Goal: Task Accomplishment & Management: Manage account settings

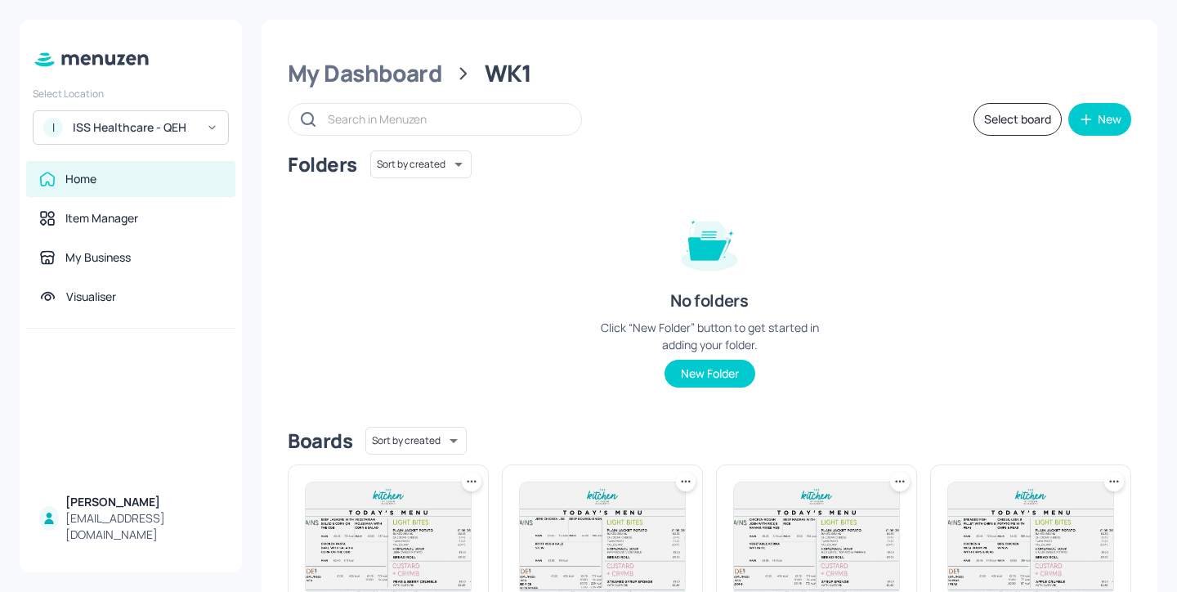
click at [106, 60] on icon at bounding box center [110, 60] width 10 height 11
click at [179, 147] on div "Select Location I ISS Healthcare - QEH Home Item Manager My Business Visualiser…" at bounding box center [131, 296] width 222 height 553
click at [179, 132] on div "ISS Healthcare - QEH" at bounding box center [134, 127] width 123 height 16
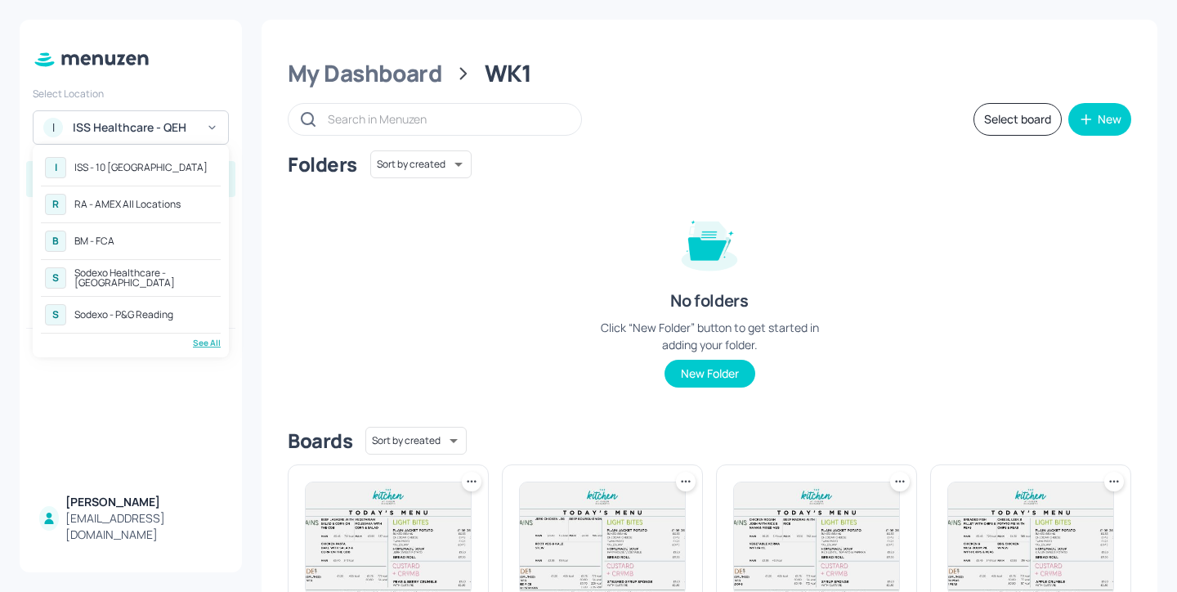
click at [208, 342] on div "See All" at bounding box center [131, 343] width 180 height 12
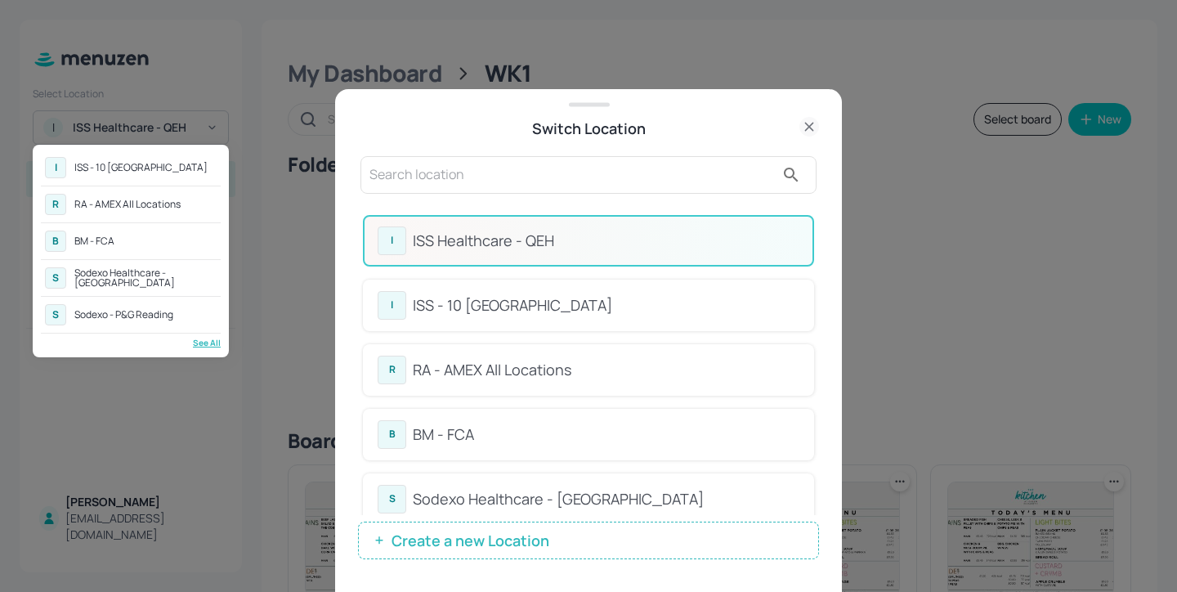
click at [463, 180] on div at bounding box center [588, 296] width 1177 height 592
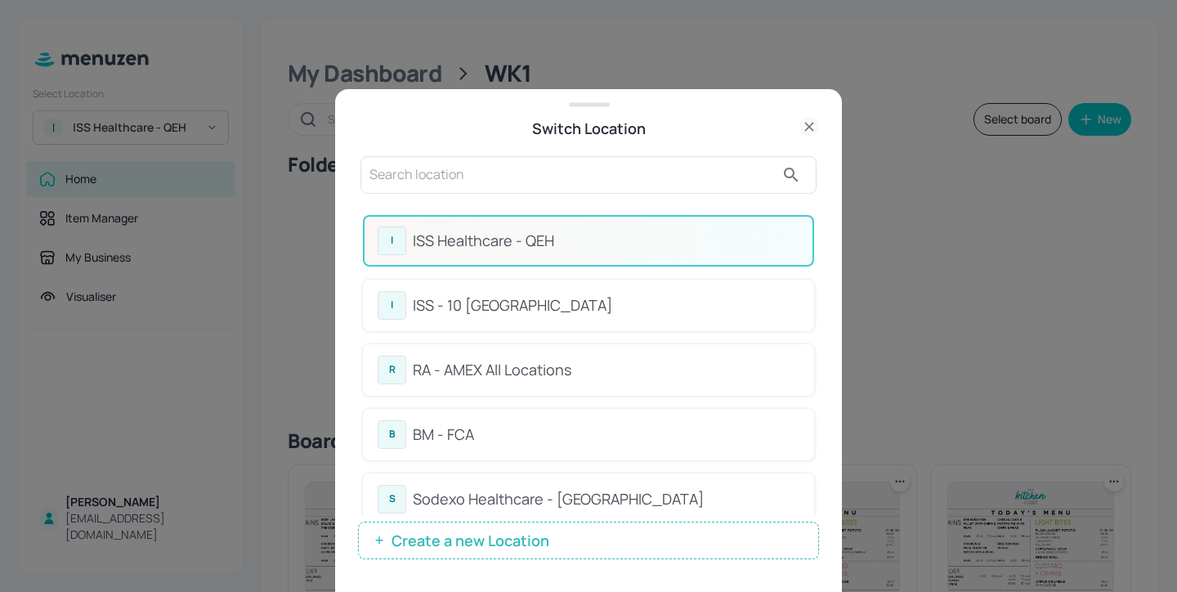
click at [423, 170] on input "text" at bounding box center [571, 175] width 405 height 26
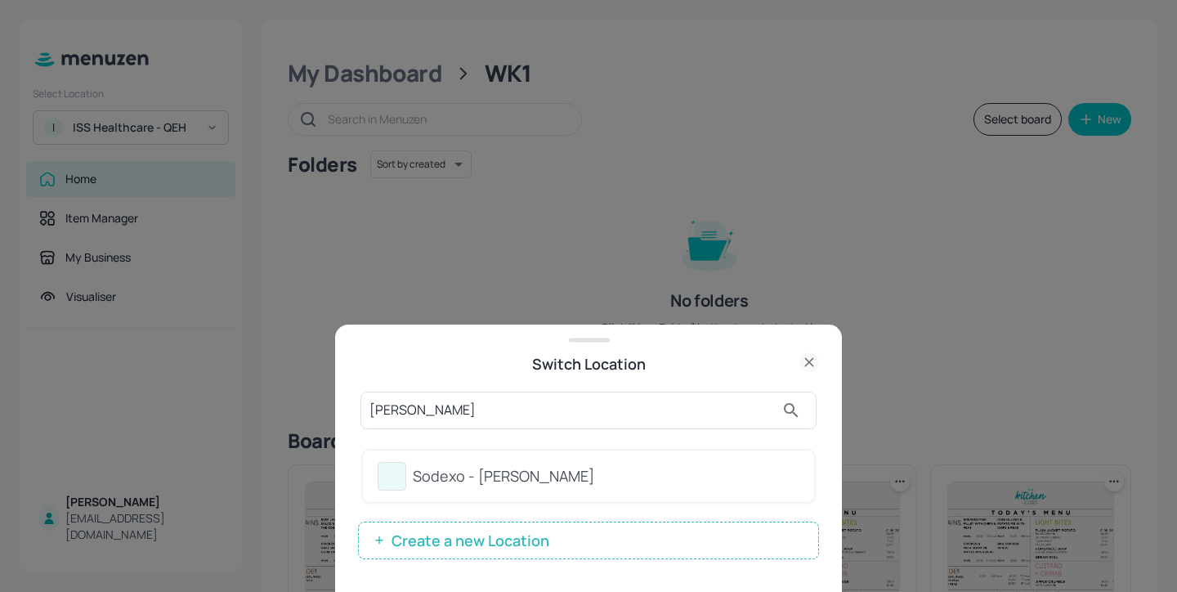
type input "[PERSON_NAME]"
click at [616, 481] on div "Sodexo - [PERSON_NAME]" at bounding box center [606, 476] width 387 height 22
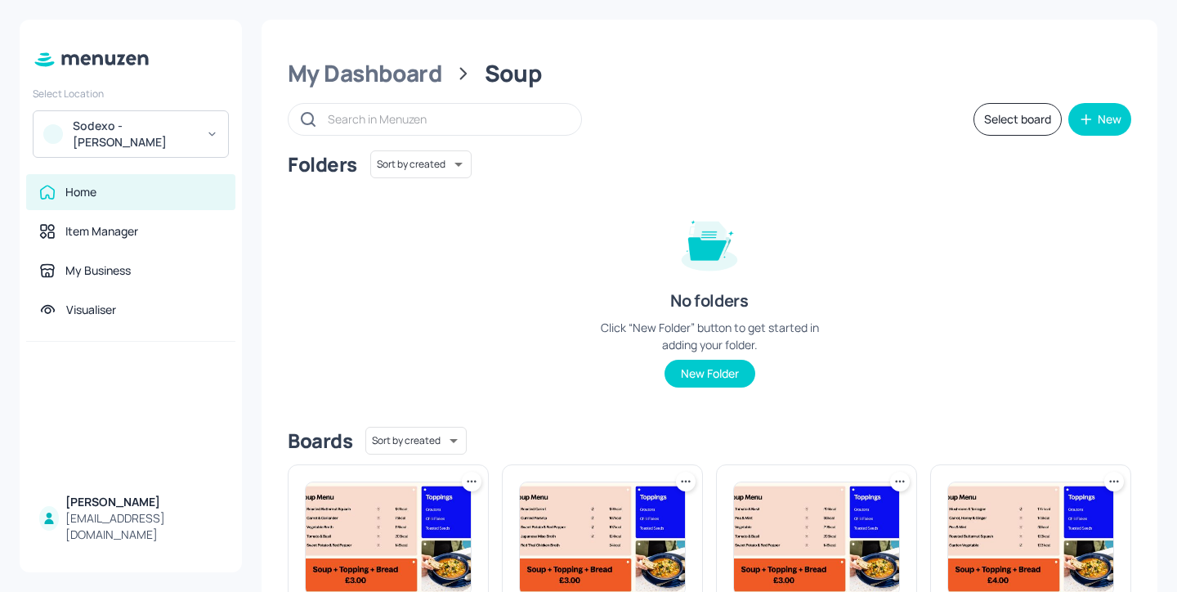
click at [116, 527] on div "[EMAIL_ADDRESS][DOMAIN_NAME]" at bounding box center [143, 526] width 157 height 33
click at [187, 278] on div "My Business" at bounding box center [130, 270] width 183 height 16
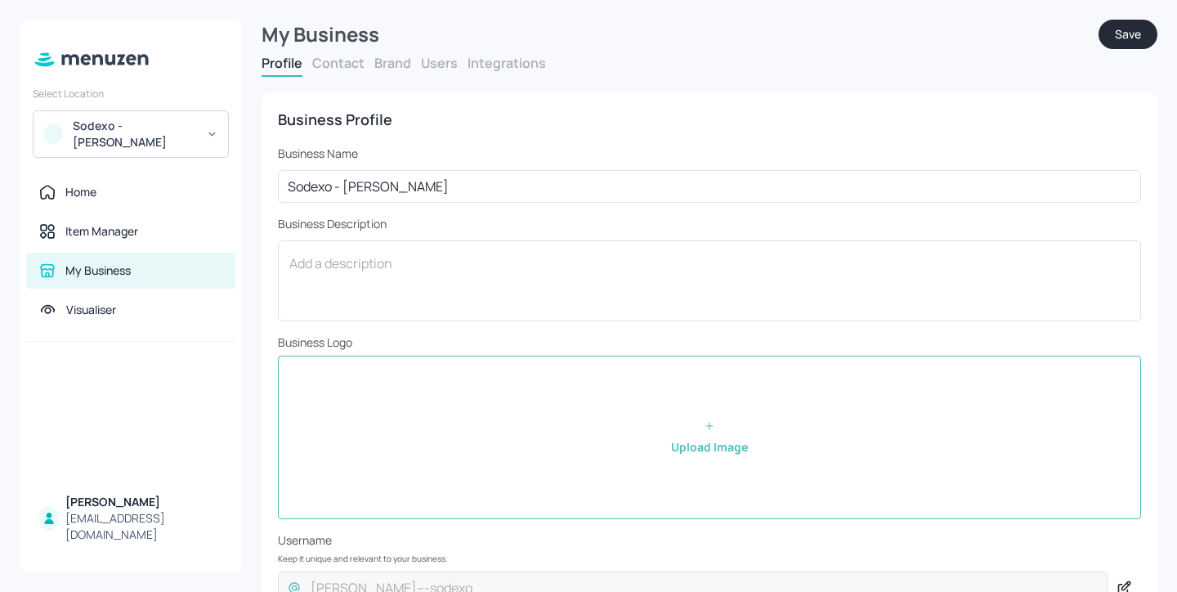
click at [440, 62] on button "Users" at bounding box center [439, 63] width 37 height 18
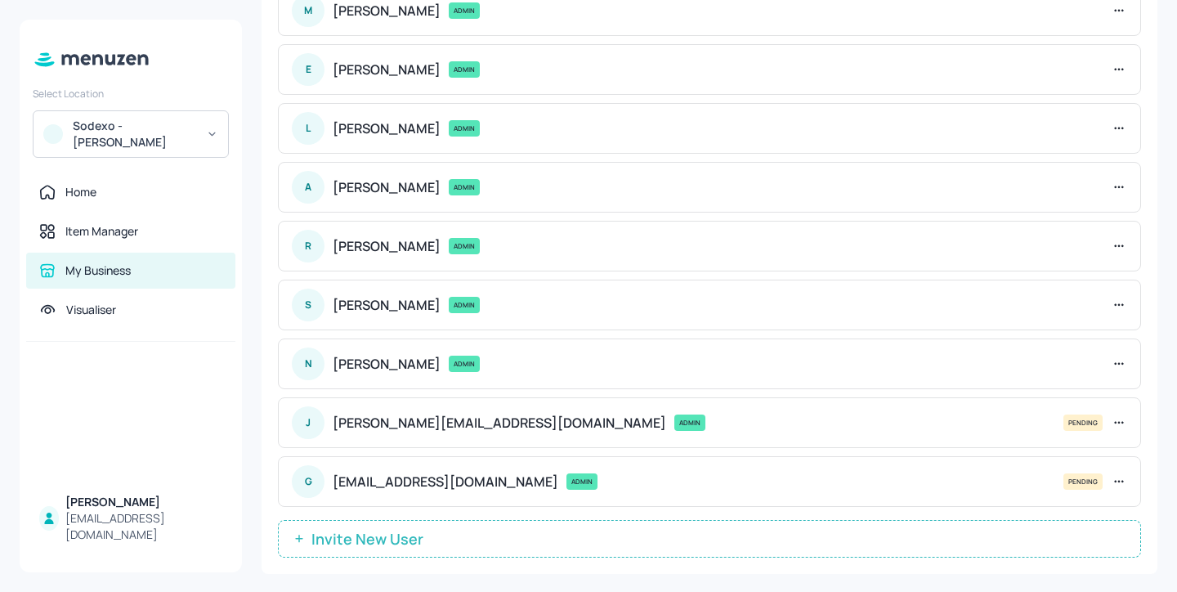
scroll to position [234, 0]
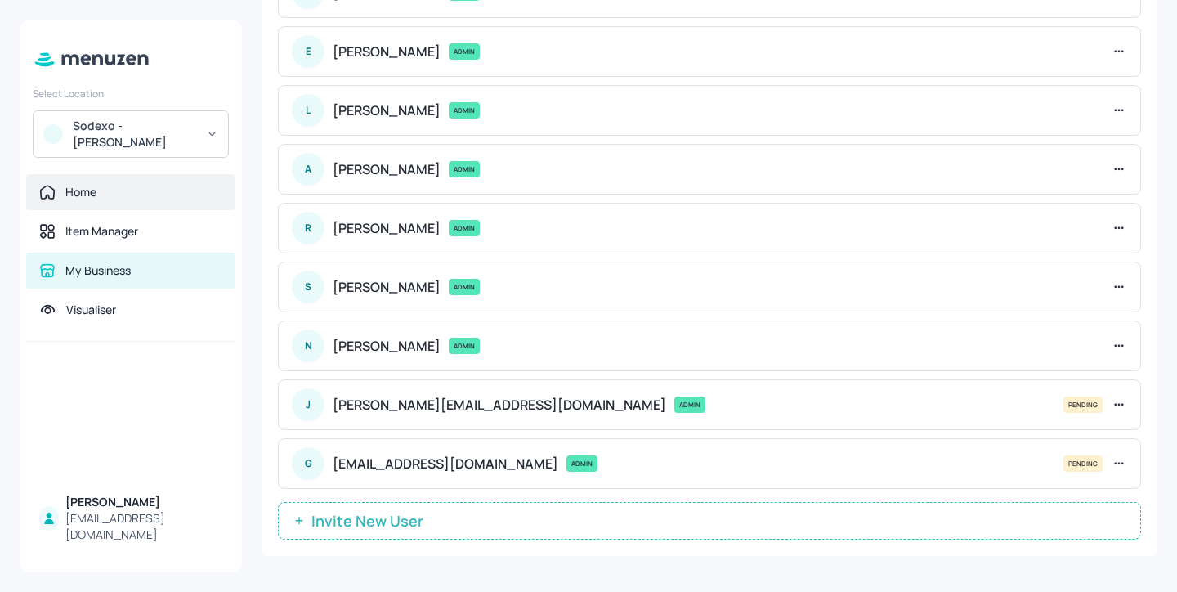
click at [168, 185] on div "Home" at bounding box center [130, 192] width 183 height 16
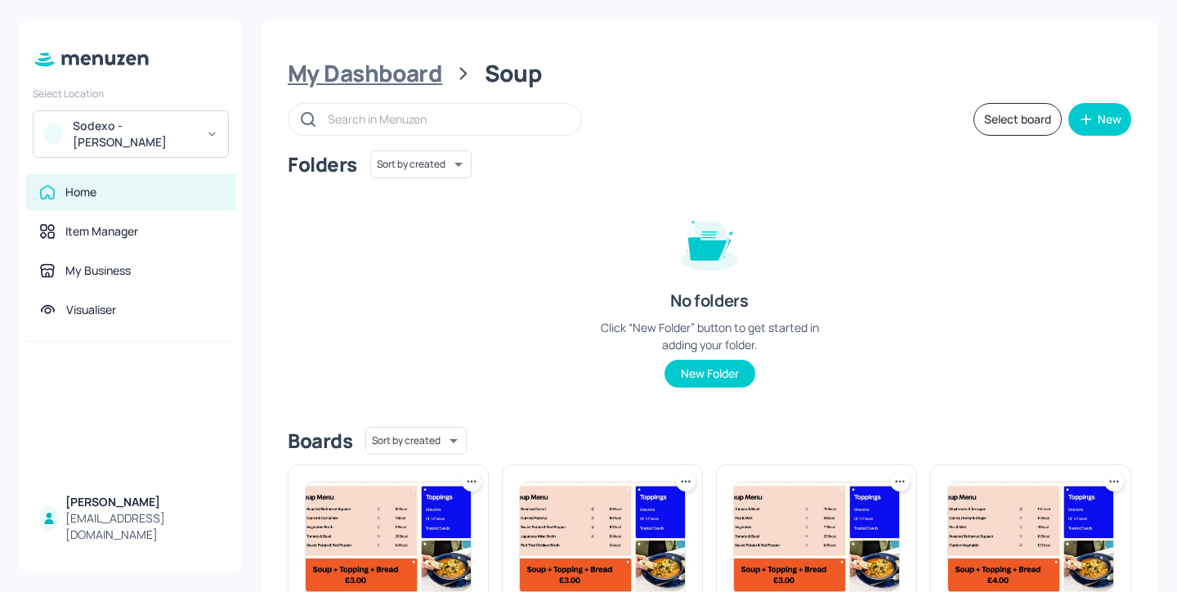
click at [405, 88] on div "My Dashboard" at bounding box center [365, 73] width 154 height 29
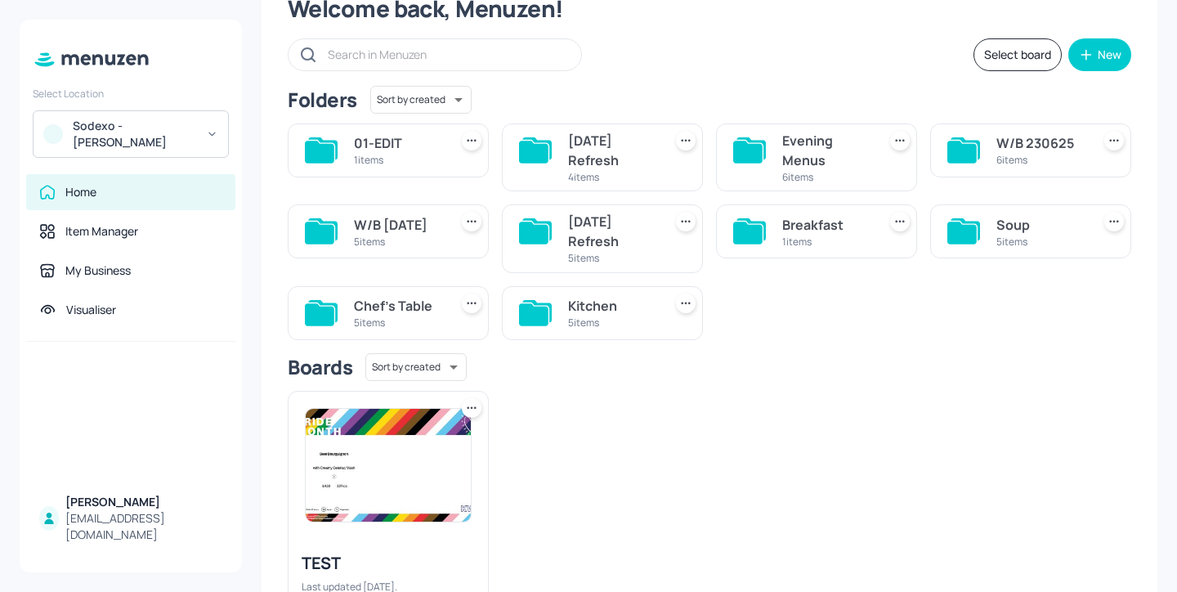
scroll to position [78, 0]
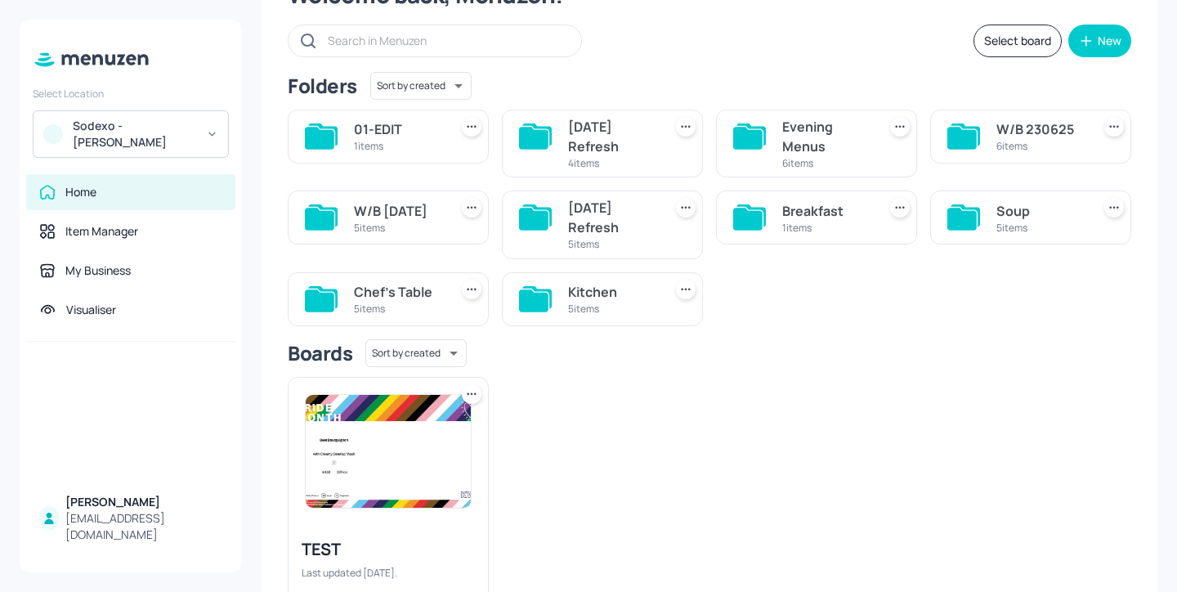
click at [609, 140] on div "July 2025 Refresh" at bounding box center [612, 136] width 88 height 39
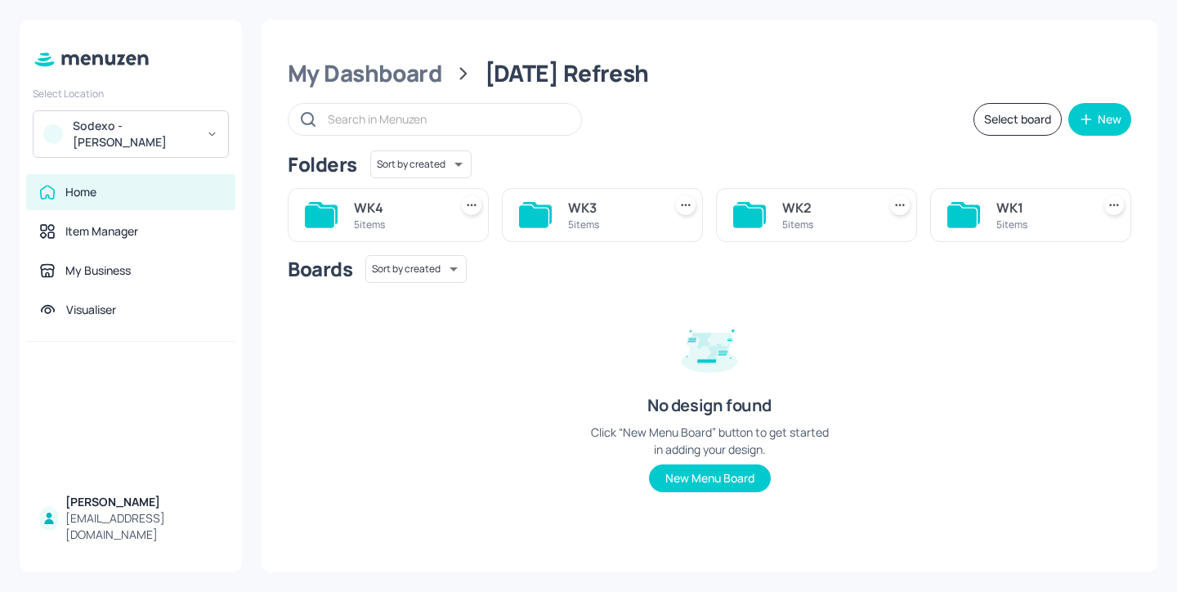
scroll to position [0, 0]
click at [1031, 221] on div "5 items" at bounding box center [1040, 224] width 88 height 14
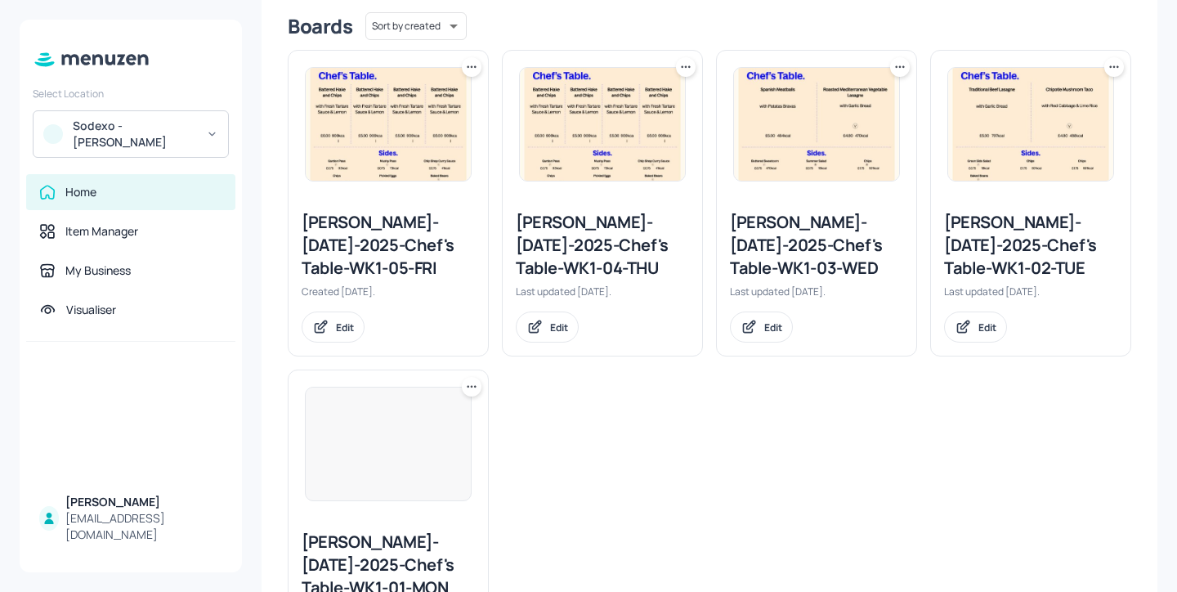
scroll to position [468, 0]
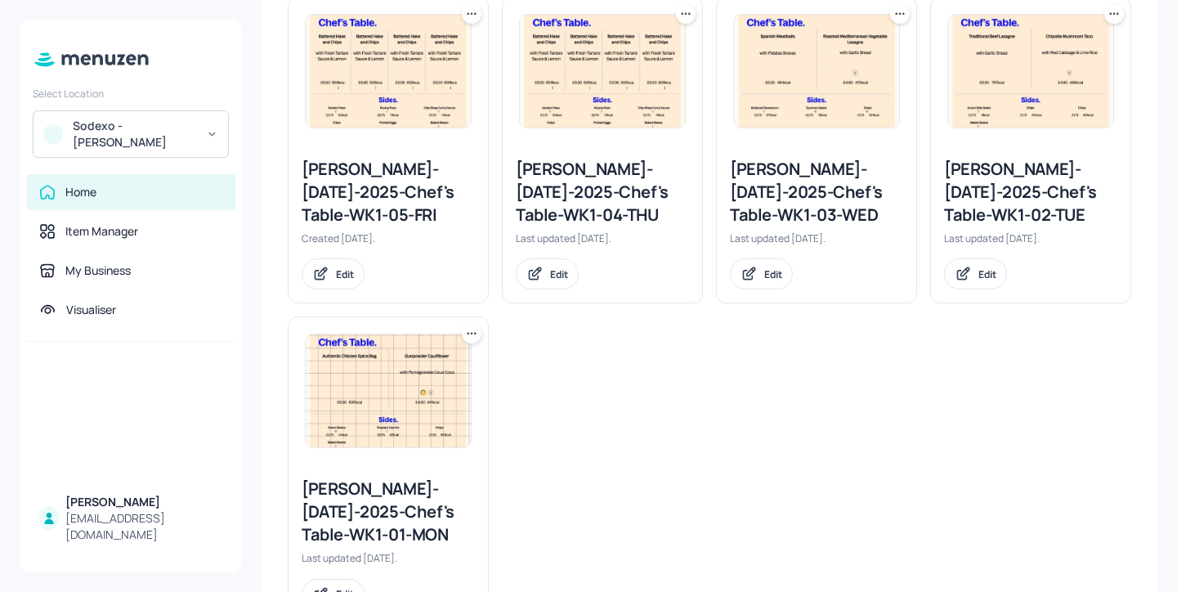
click at [405, 497] on div "Leonardo Yeovil-JUL-2025-Chef's Table-WK1-01-MON" at bounding box center [388, 511] width 173 height 69
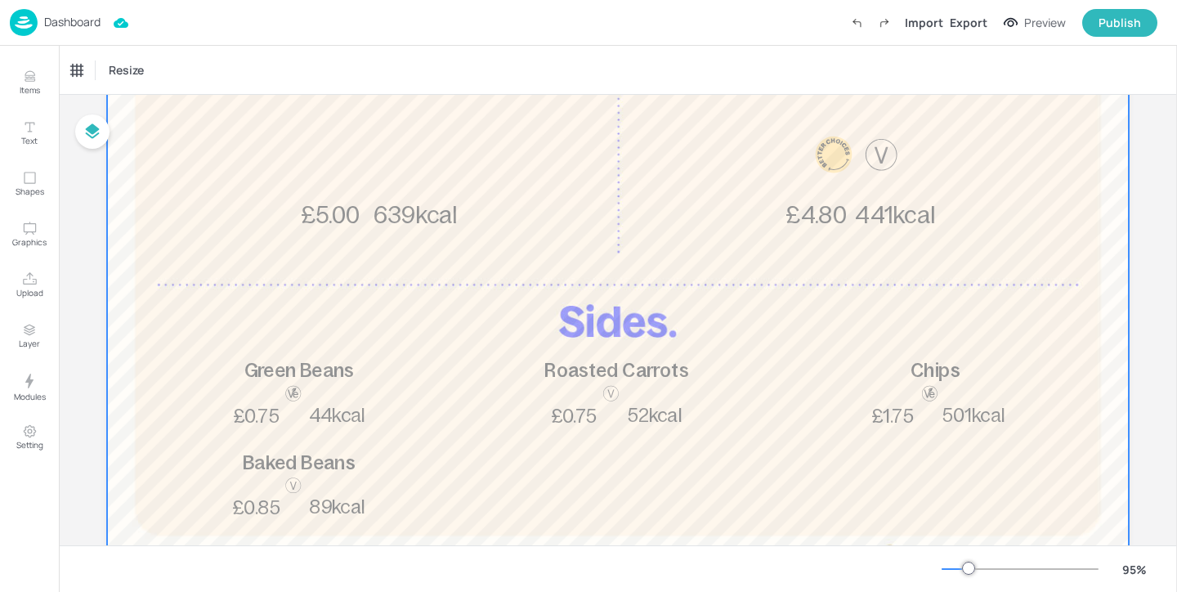
scroll to position [481, 0]
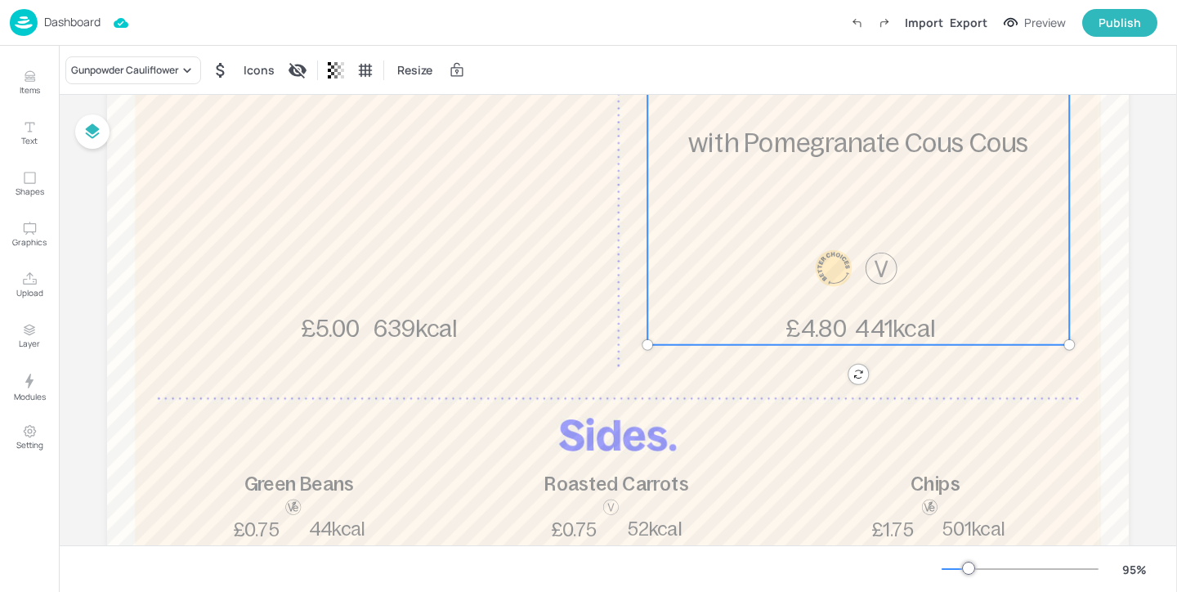
click at [855, 174] on div "Gunpowder Cauliflower 441kcal £4.80 with Pomegranate Cous Cous" at bounding box center [858, 185] width 422 height 320
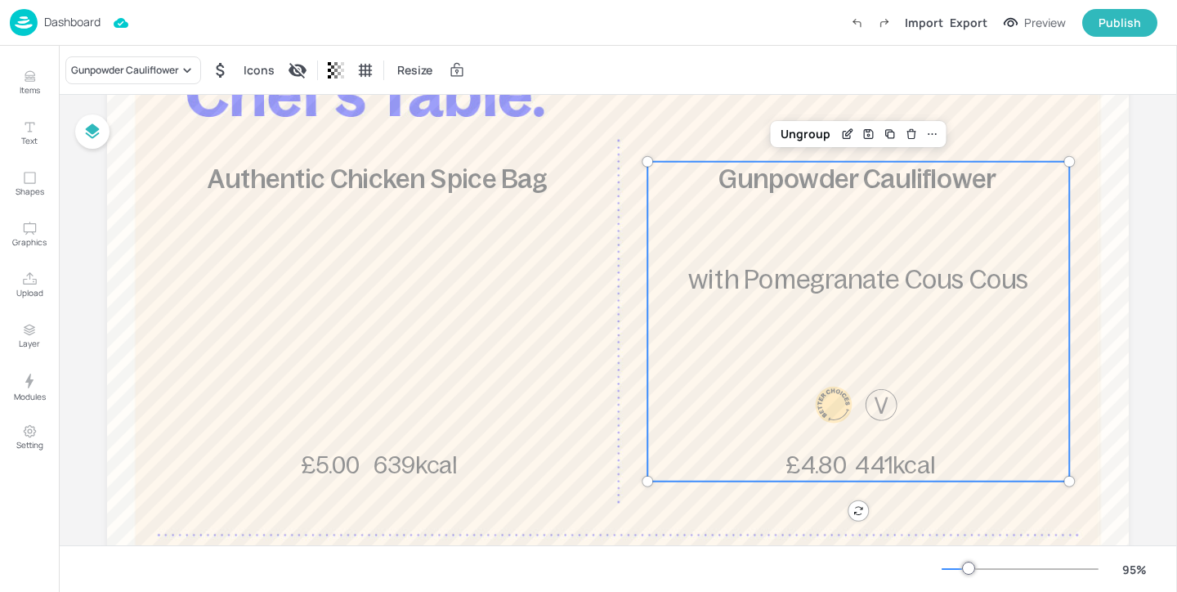
scroll to position [156, 0]
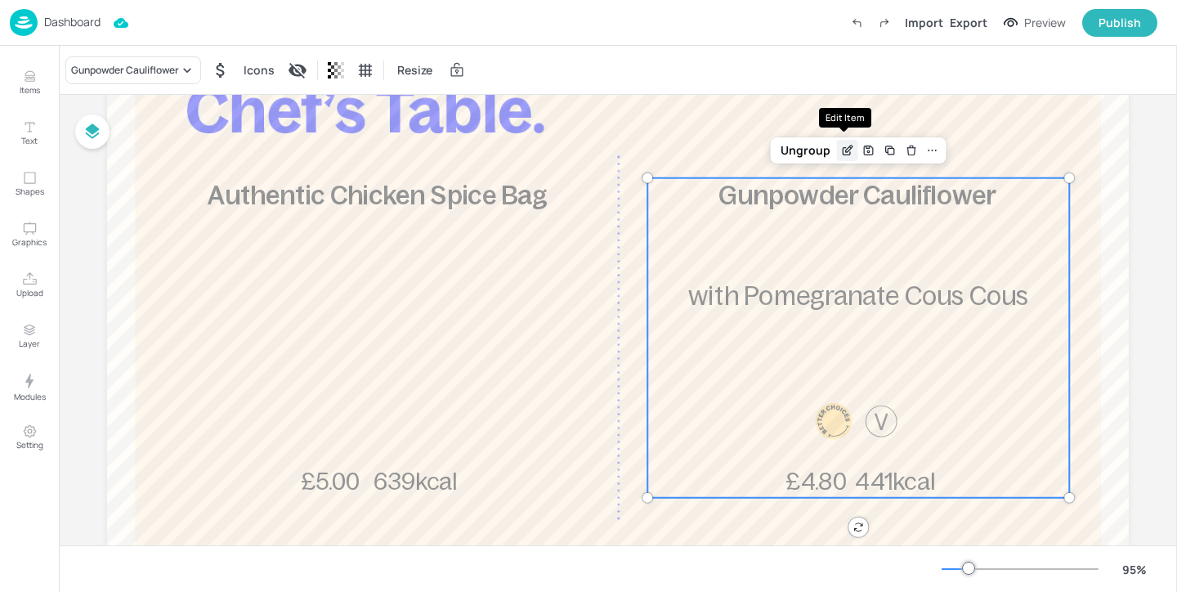
click at [841, 152] on icon "Edit Item" at bounding box center [847, 150] width 14 height 13
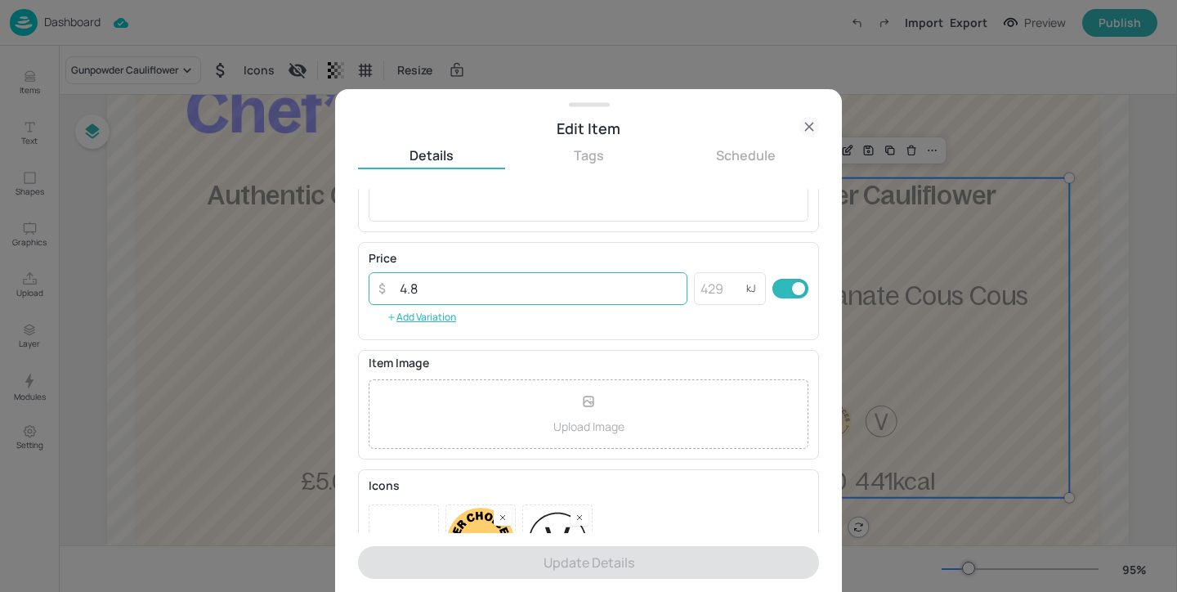
scroll to position [262, 0]
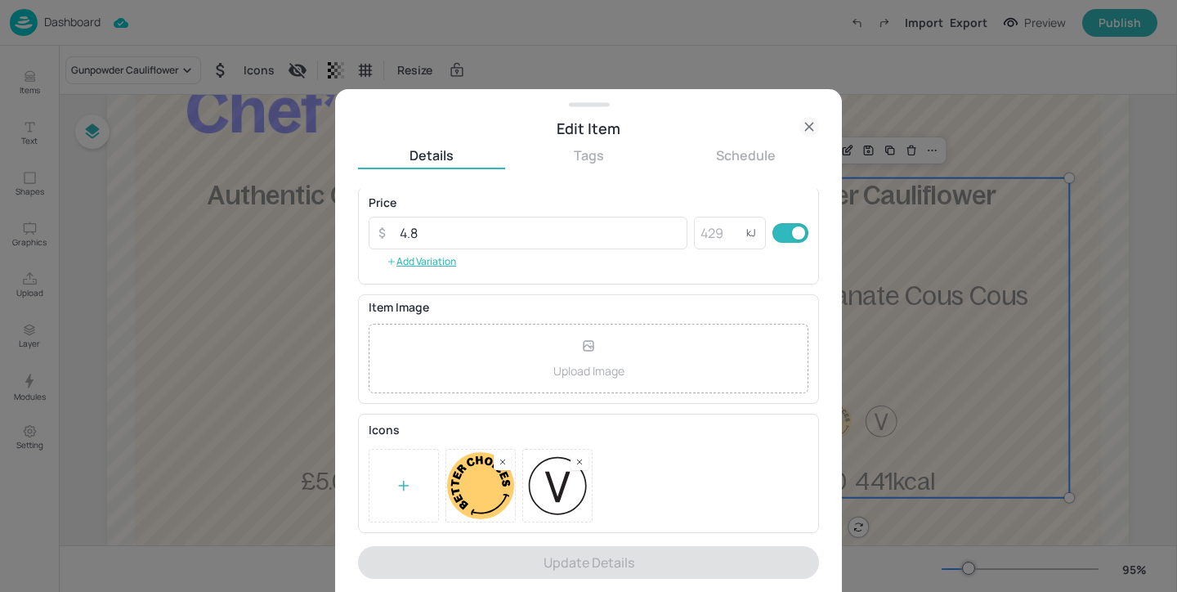
click at [934, 323] on div at bounding box center [588, 296] width 1177 height 592
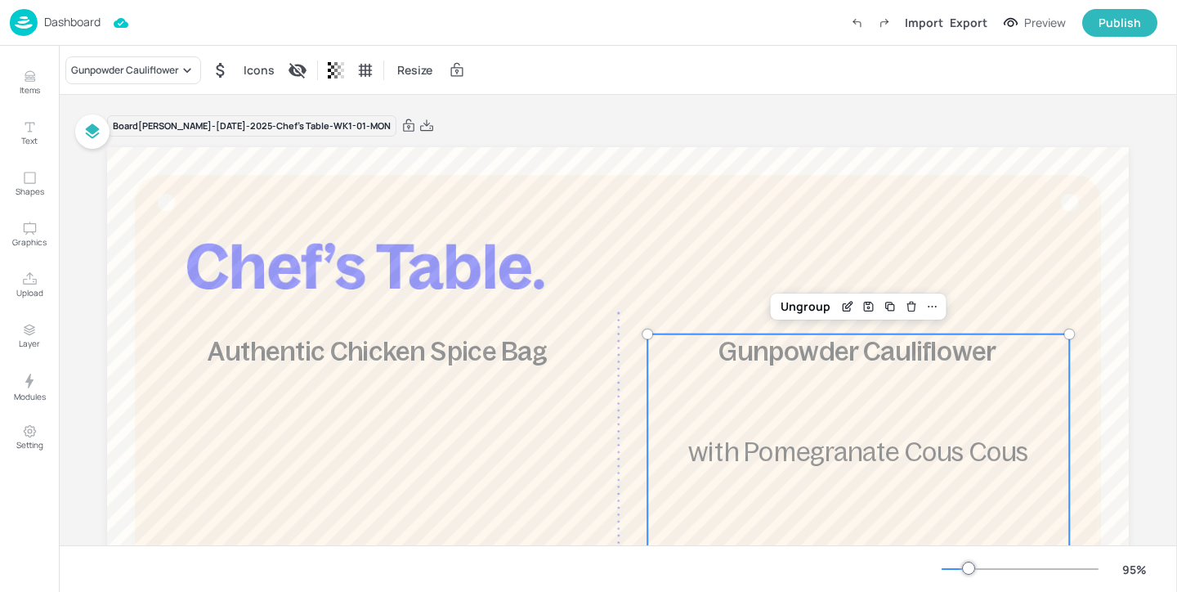
click at [74, 26] on p "Dashboard" at bounding box center [72, 21] width 56 height 11
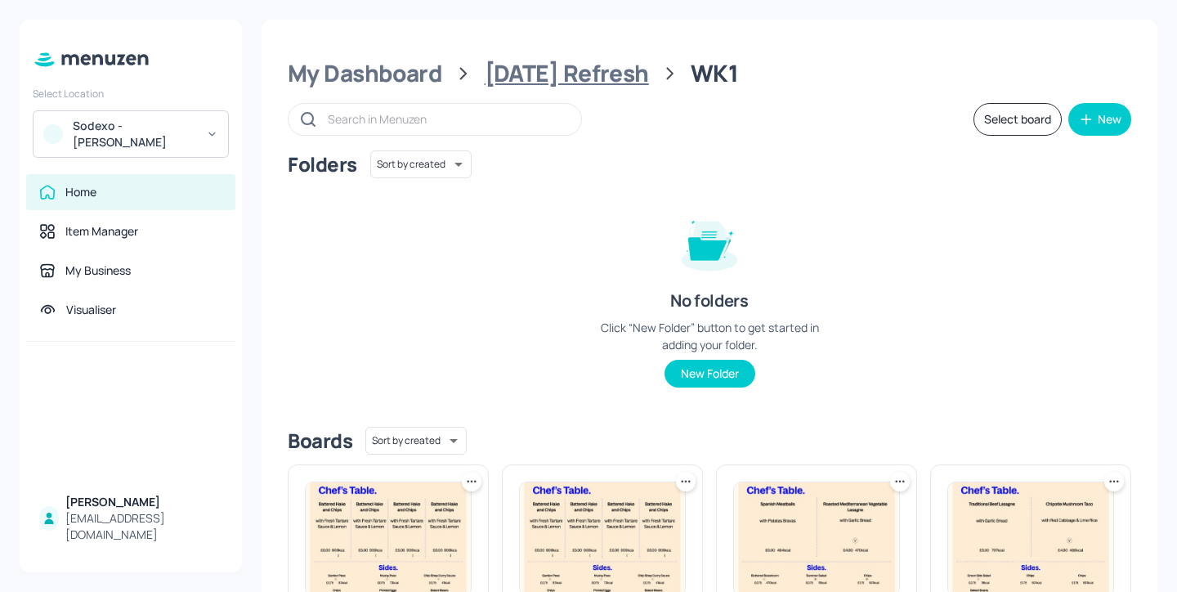
click at [548, 64] on div "July 2025 Refresh" at bounding box center [567, 73] width 164 height 29
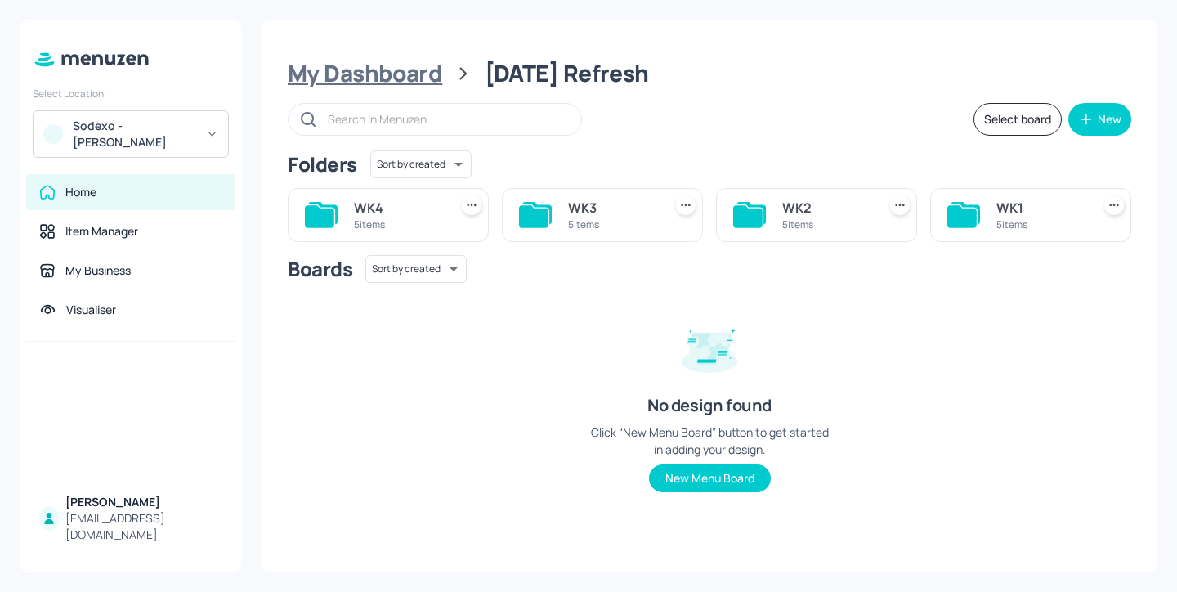
click at [380, 74] on div "My Dashboard" at bounding box center [365, 73] width 154 height 29
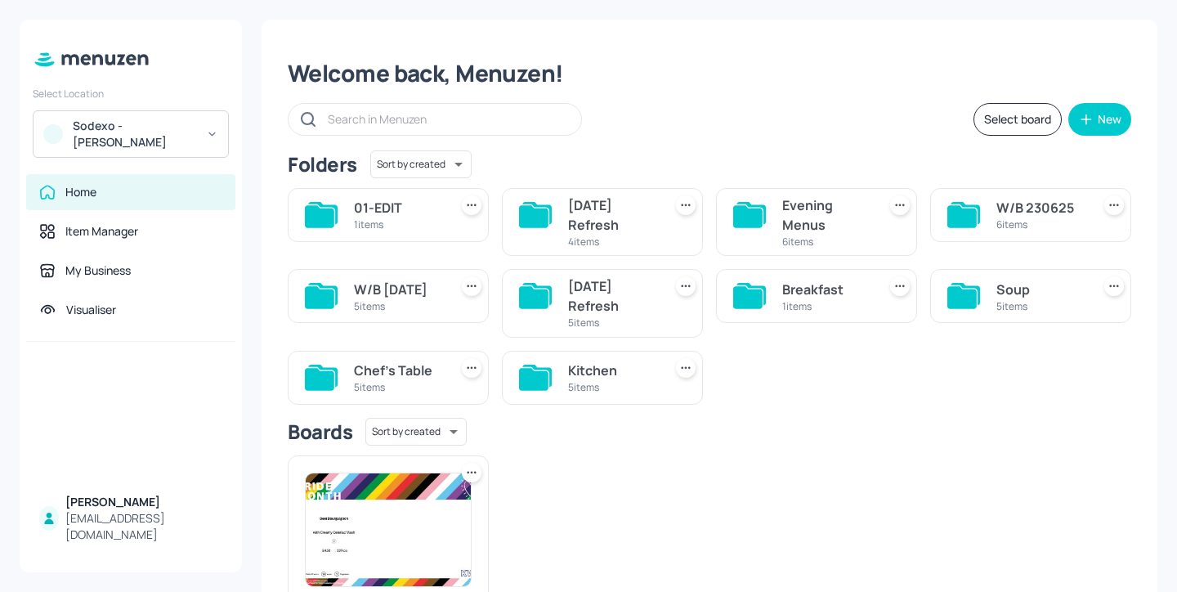
click at [1019, 265] on div "Soup 5 items" at bounding box center [1024, 296] width 214 height 81
click at [1019, 280] on div "Soup" at bounding box center [1040, 290] width 88 height 20
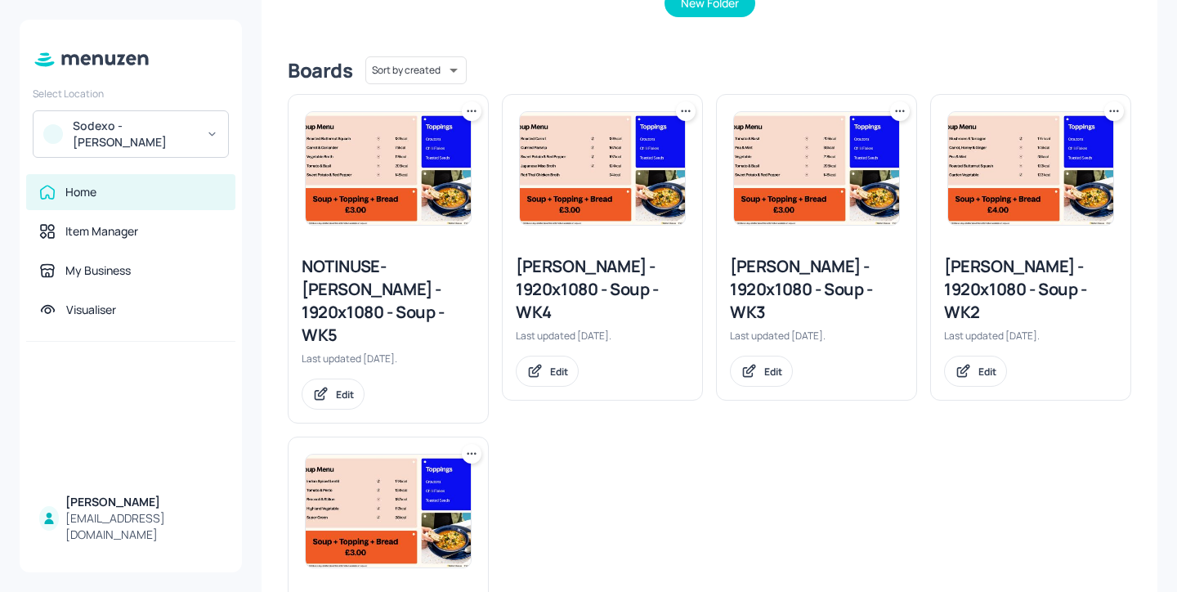
scroll to position [408, 0]
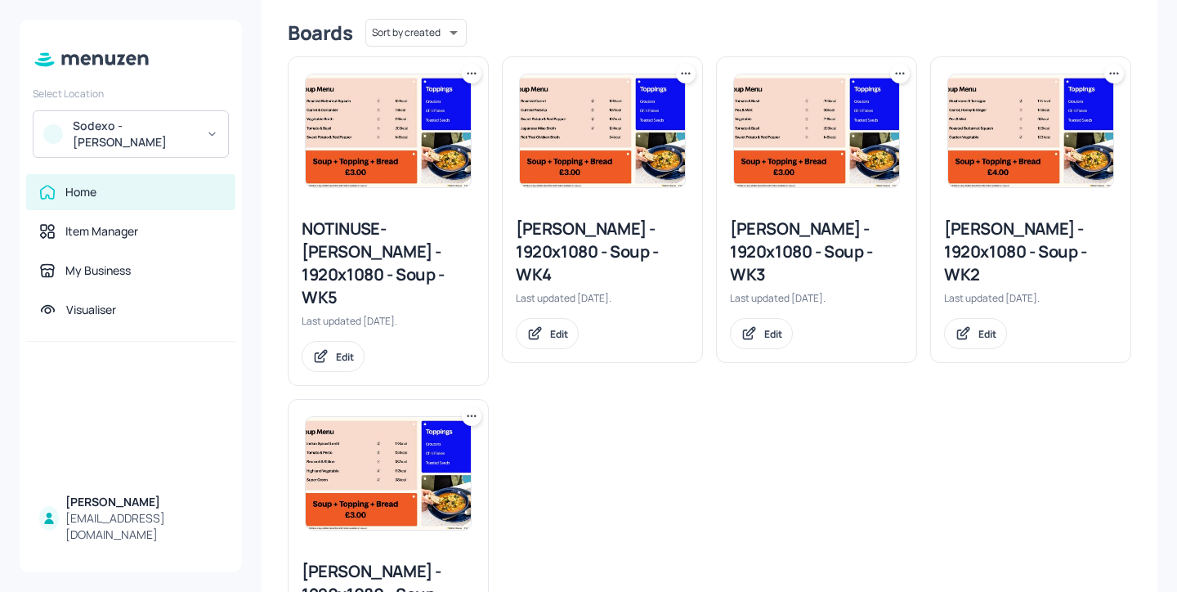
click at [829, 267] on div "Leonardo Yeovil - 1920x1080 - Soup - WK3" at bounding box center [816, 251] width 173 height 69
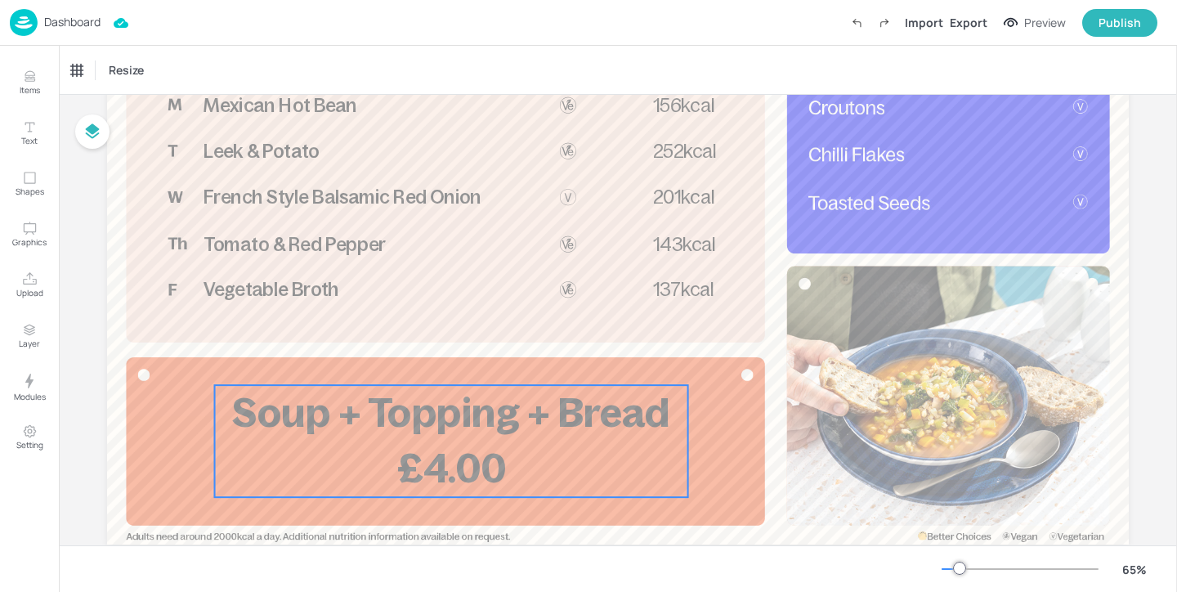
scroll to position [179, 0]
